Goal: Transaction & Acquisition: Register for event/course

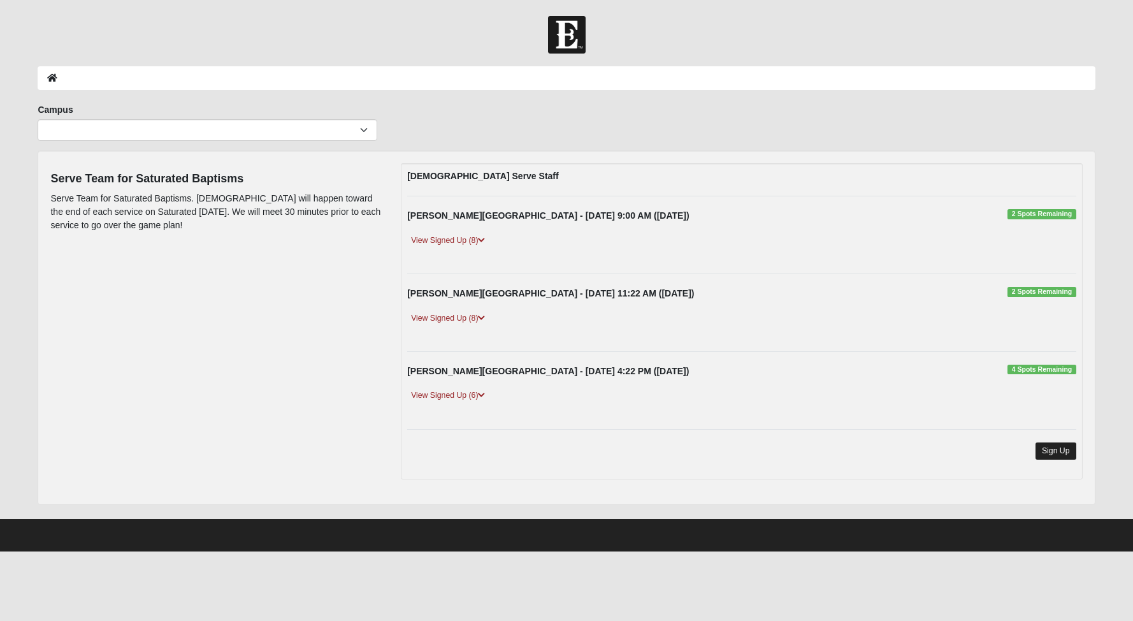
click at [1049, 447] on link "Sign Up" at bounding box center [1055, 450] width 41 height 17
click at [484, 238] on icon at bounding box center [481, 240] width 7 height 8
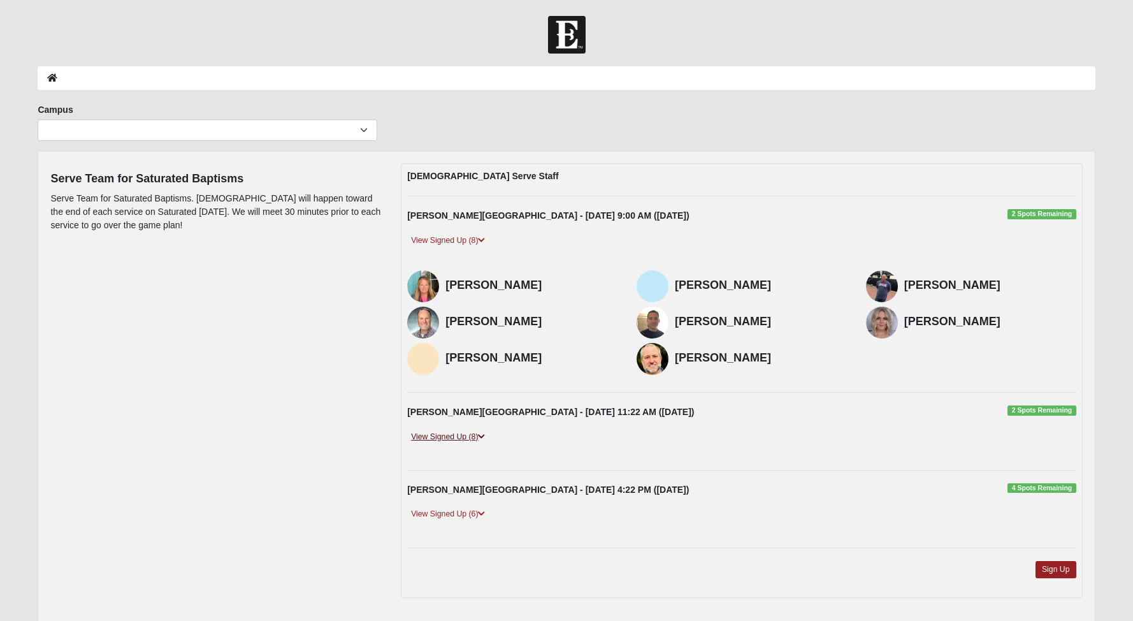
click at [485, 433] on icon at bounding box center [481, 437] width 7 height 8
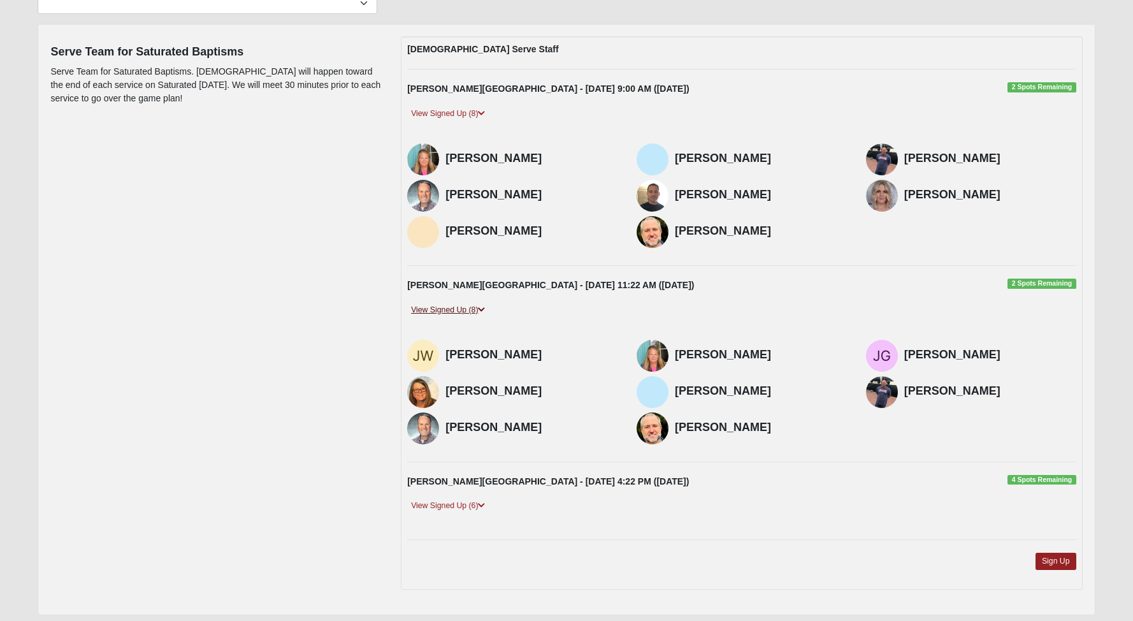
scroll to position [145, 0]
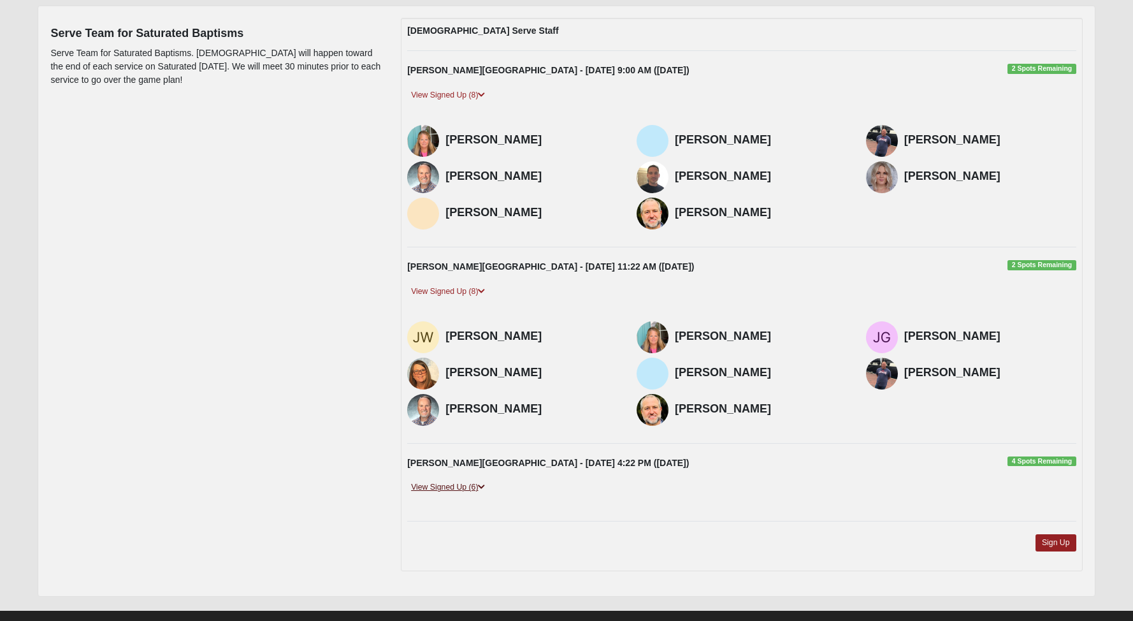
click at [484, 483] on icon at bounding box center [481, 487] width 7 height 8
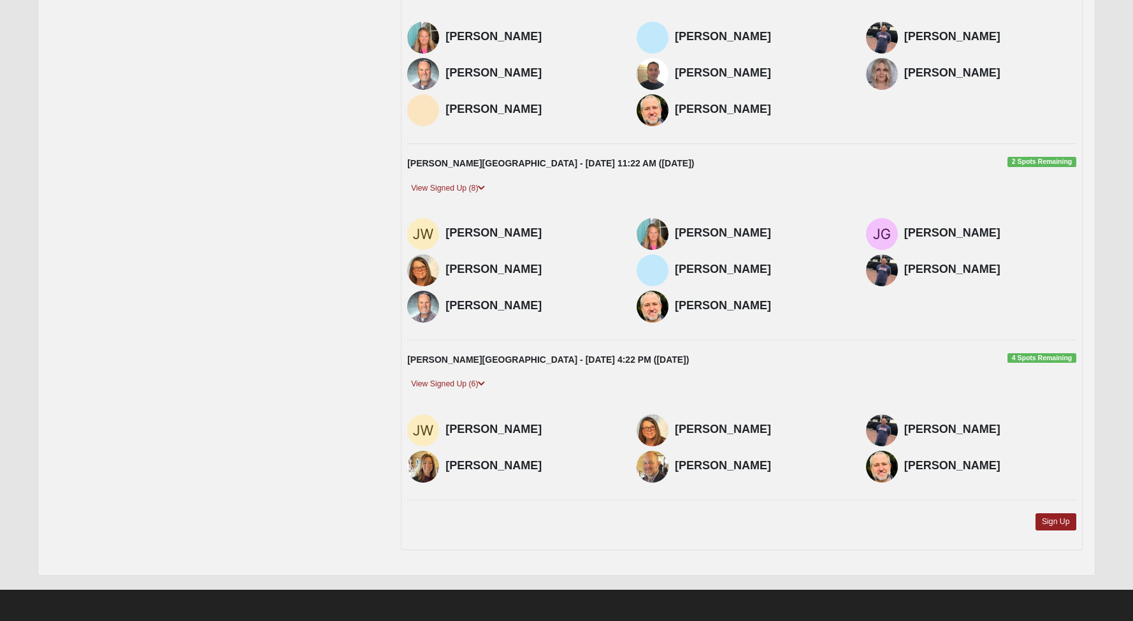
scroll to position [248, 0]
click at [1059, 517] on link "Sign Up" at bounding box center [1055, 521] width 41 height 17
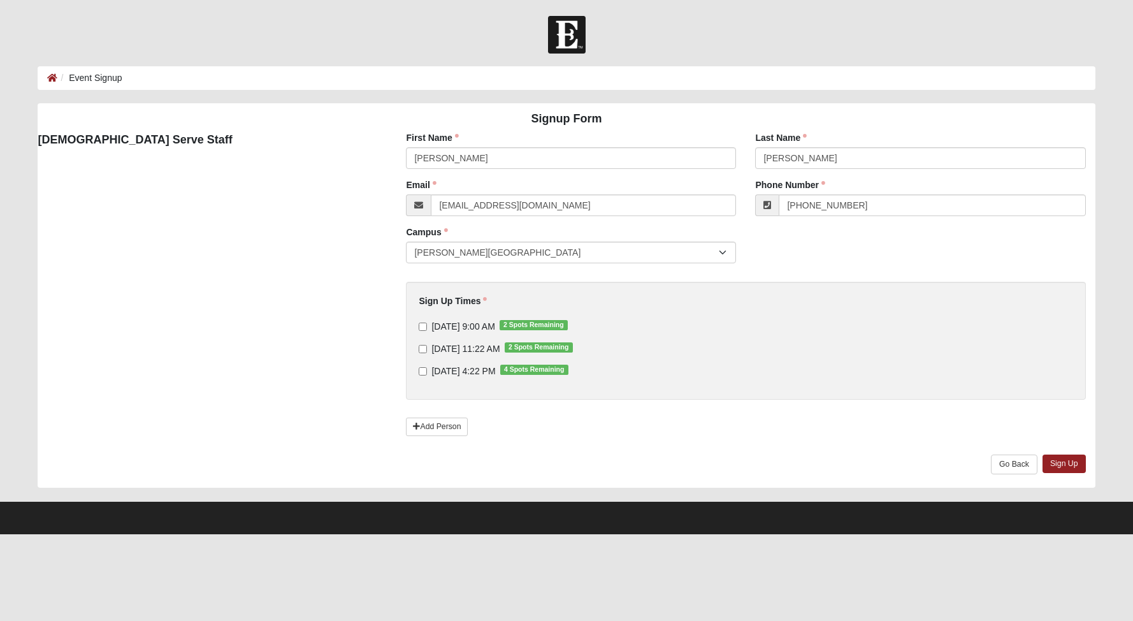
click at [425, 325] on input "[DATE] 9:00 AM 2 Spots Remaining" at bounding box center [423, 326] width 8 height 8
checkbox input "true"
click at [422, 348] on input "9/14/2025 11:22 AM 2 Spots Remaining" at bounding box center [423, 349] width 8 height 8
checkbox input "true"
click at [423, 367] on input "9/14/2025 4:22 PM 4 Spots Remaining" at bounding box center [423, 371] width 8 height 8
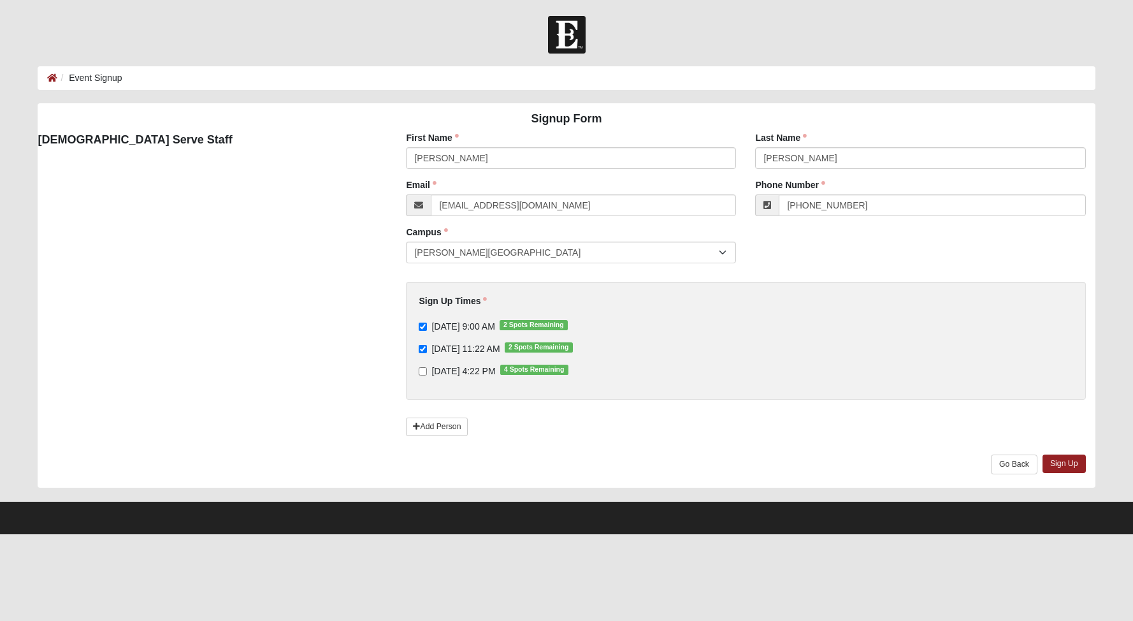
checkbox input "true"
click at [1056, 459] on link "Sign Up" at bounding box center [1063, 463] width 43 height 18
